Goal: Navigation & Orientation: Find specific page/section

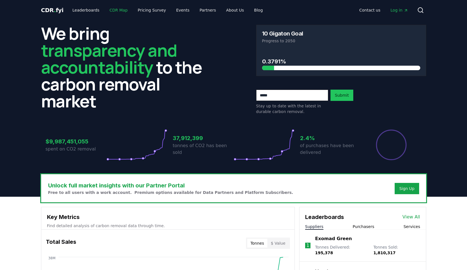
click at [120, 9] on link "CDR Map" at bounding box center [118, 10] width 27 height 10
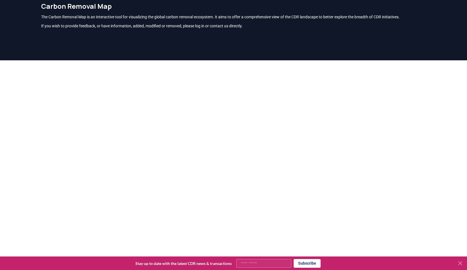
scroll to position [23, 0]
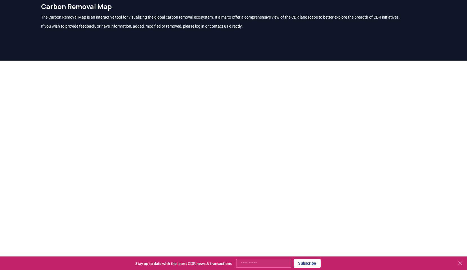
click at [459, 263] on icon at bounding box center [459, 262] width 3 height 3
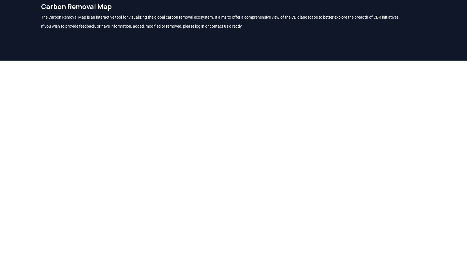
scroll to position [0, 0]
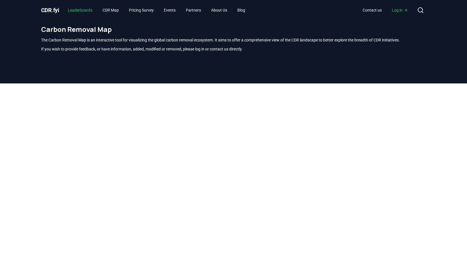
click at [83, 10] on link "Leaderboards" at bounding box center [79, 10] width 33 height 10
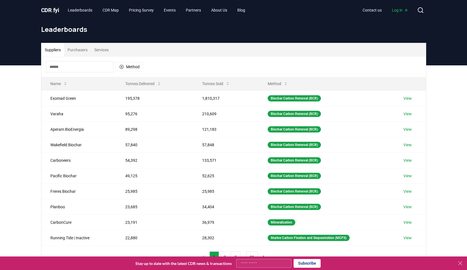
click at [78, 52] on button "Purchasers" at bounding box center [77, 50] width 27 height 14
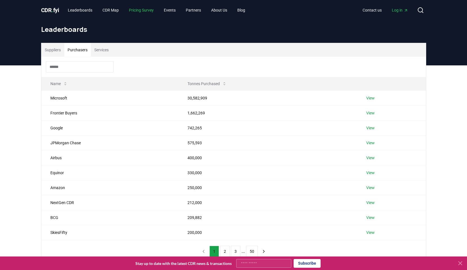
click at [151, 10] on link "Pricing Survey" at bounding box center [141, 10] width 34 height 10
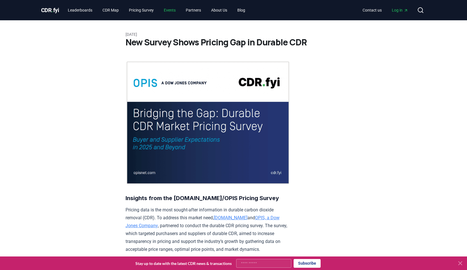
click at [175, 14] on link "Events" at bounding box center [169, 10] width 21 height 10
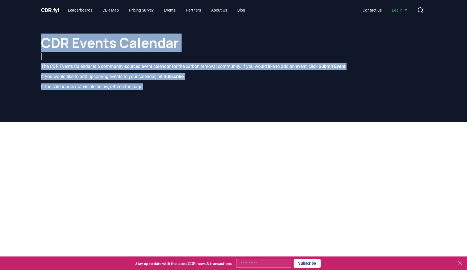
drag, startPoint x: 196, startPoint y: 54, endPoint x: 195, endPoint y: 89, distance: 35.5
click at [195, 89] on div "CDR Events Calendar The CDR Events Calendar is a community-sourced event calend…" at bounding box center [234, 59] width 394 height 79
click at [195, 89] on p "If the calendar is not visible below, refresh the page." at bounding box center [233, 86] width 385 height 7
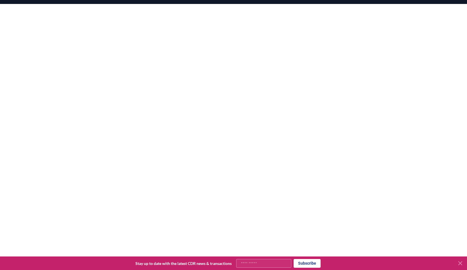
scroll to position [119, 0]
